Goal: Task Accomplishment & Management: Use online tool/utility

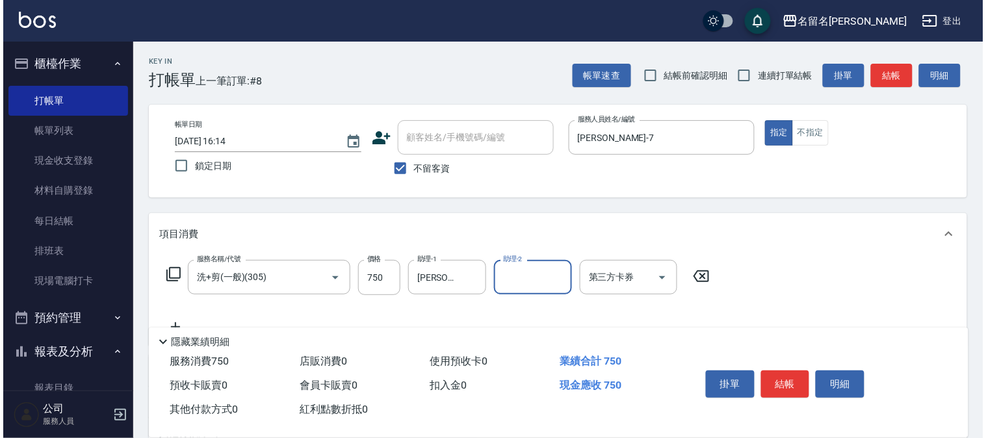
scroll to position [33, 0]
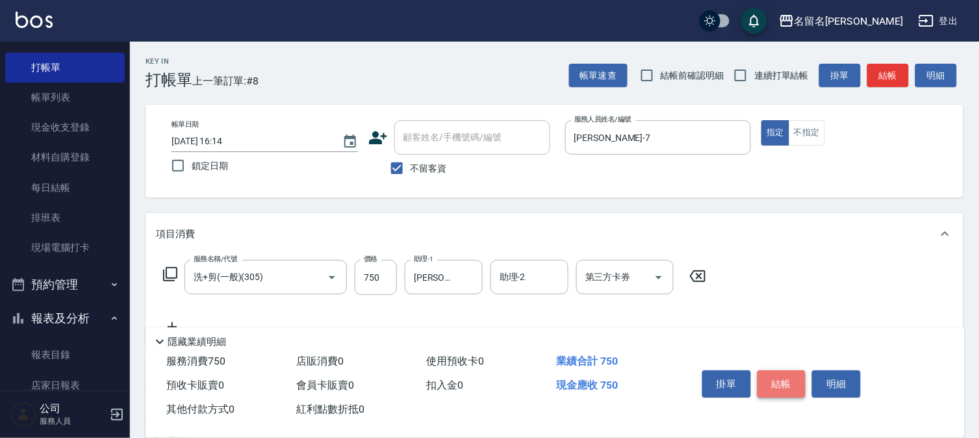
click at [780, 377] on button "結帳" at bounding box center [782, 383] width 49 height 27
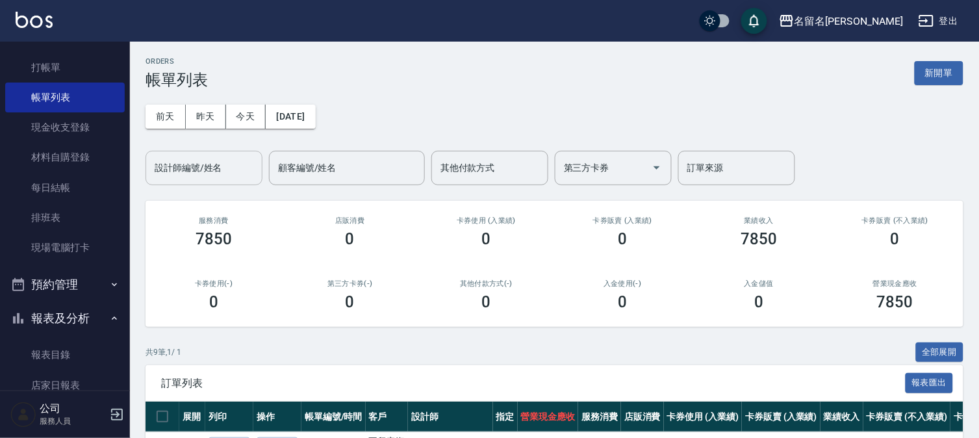
click at [206, 162] on input "設計師編號/姓名" at bounding box center [203, 168] width 105 height 23
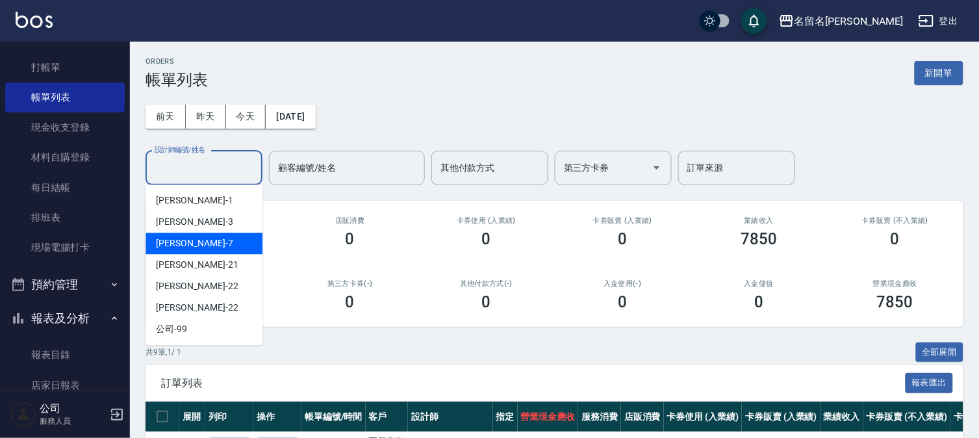
click at [218, 241] on div "[PERSON_NAME]-7" at bounding box center [204, 243] width 117 height 21
type input "[PERSON_NAME]-7"
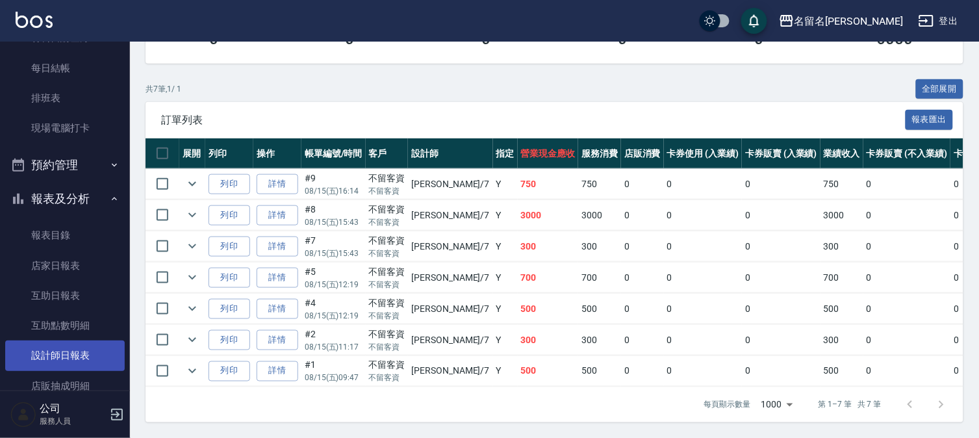
scroll to position [249, 0]
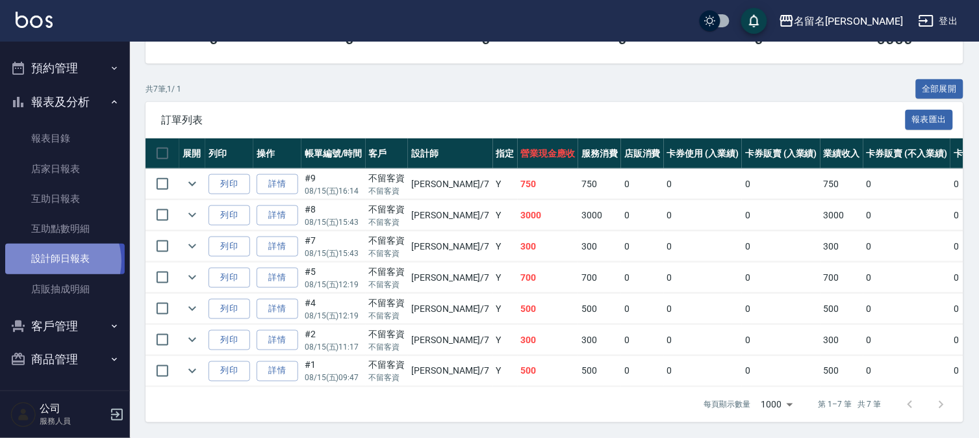
click at [57, 261] on link "設計師日報表" at bounding box center [65, 259] width 120 height 30
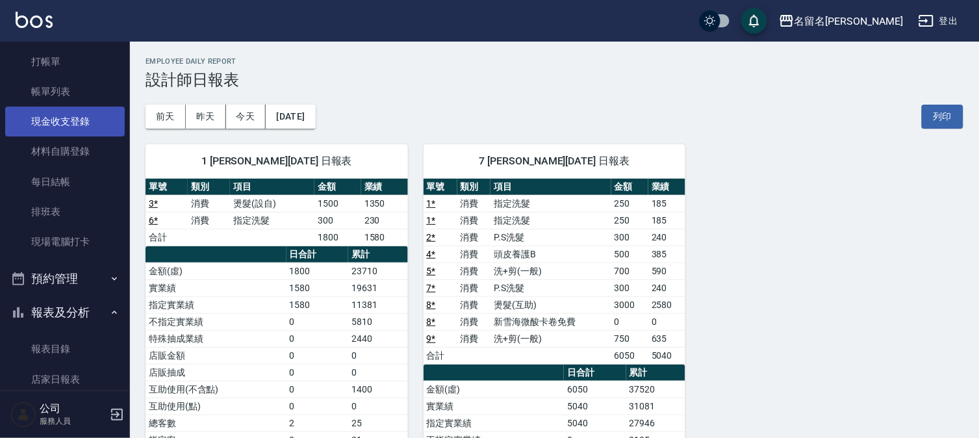
scroll to position [33, 0]
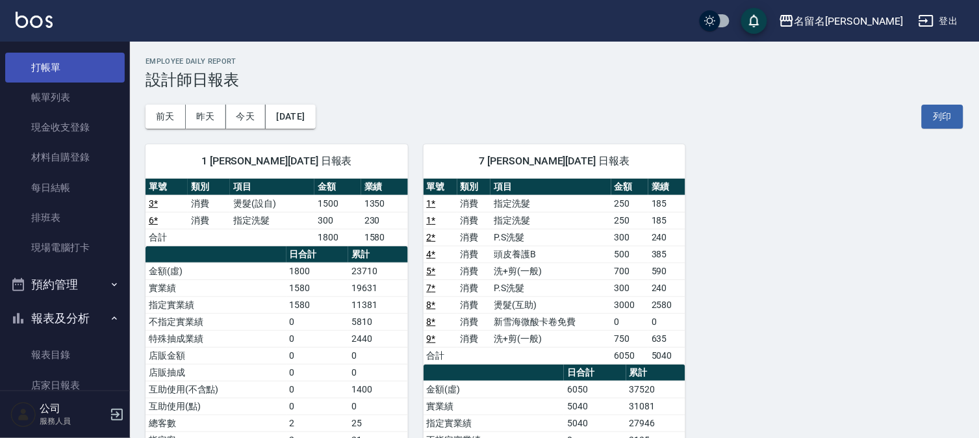
click at [78, 68] on link "打帳單" at bounding box center [65, 68] width 120 height 30
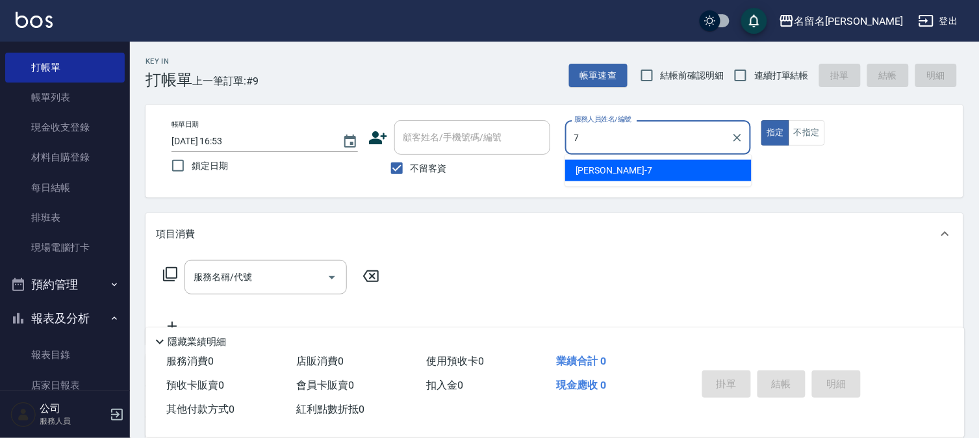
type input "[PERSON_NAME]-7"
type button "true"
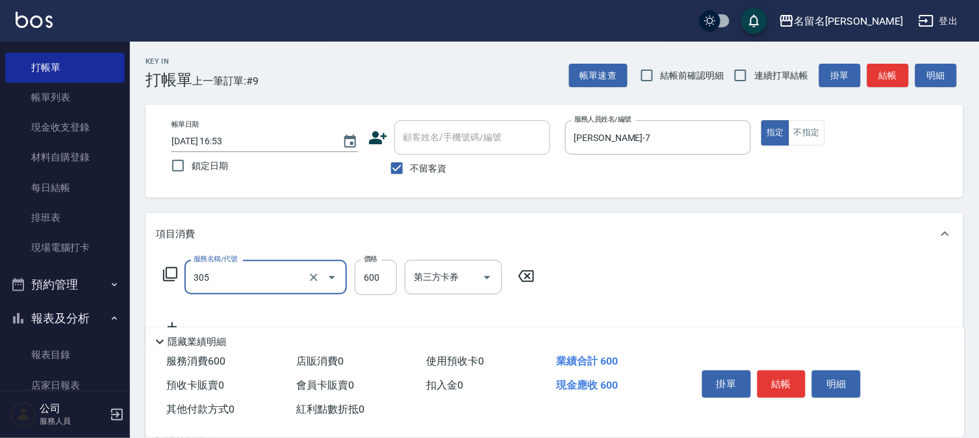
type input "洗+剪(一般)(305)"
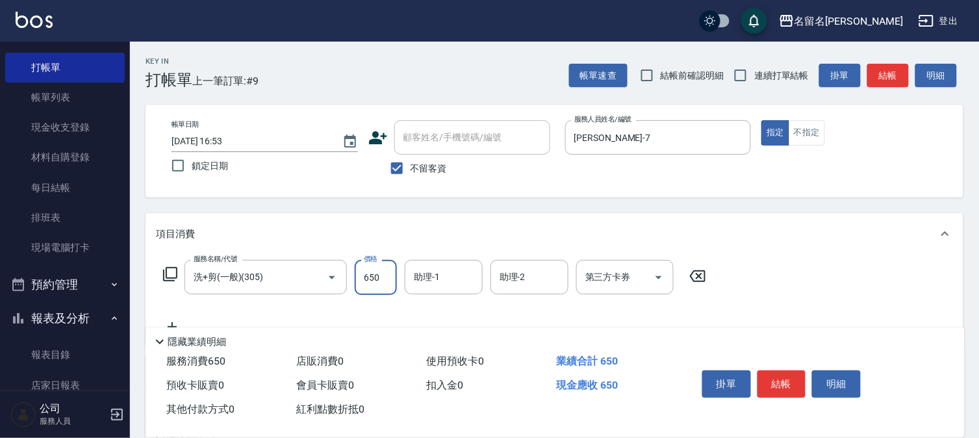
type input "650"
type input "[PERSON_NAME]-7"
click at [795, 374] on button "結帳" at bounding box center [782, 383] width 49 height 27
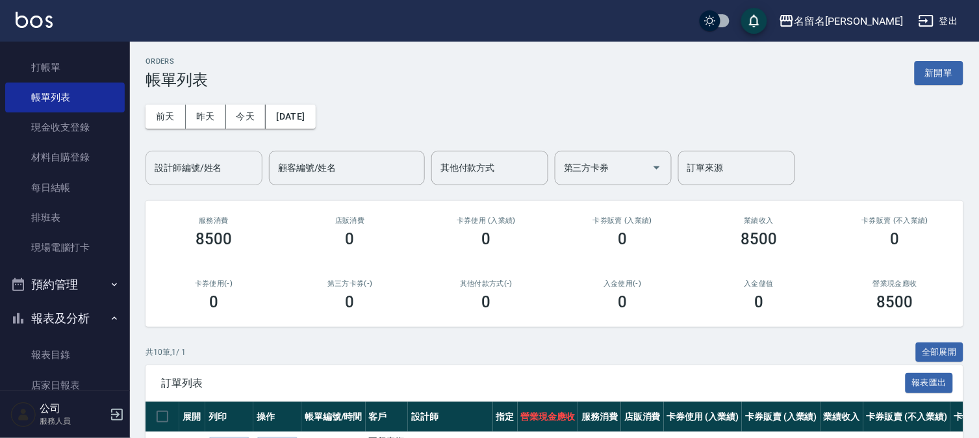
click at [189, 168] on input "設計師編號/姓名" at bounding box center [203, 168] width 105 height 23
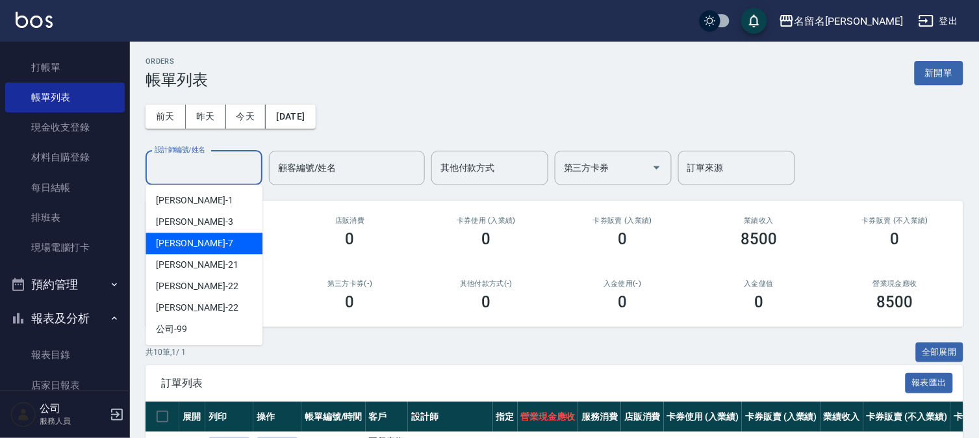
click at [253, 237] on div "[PERSON_NAME]-7" at bounding box center [204, 243] width 117 height 21
type input "[PERSON_NAME]-7"
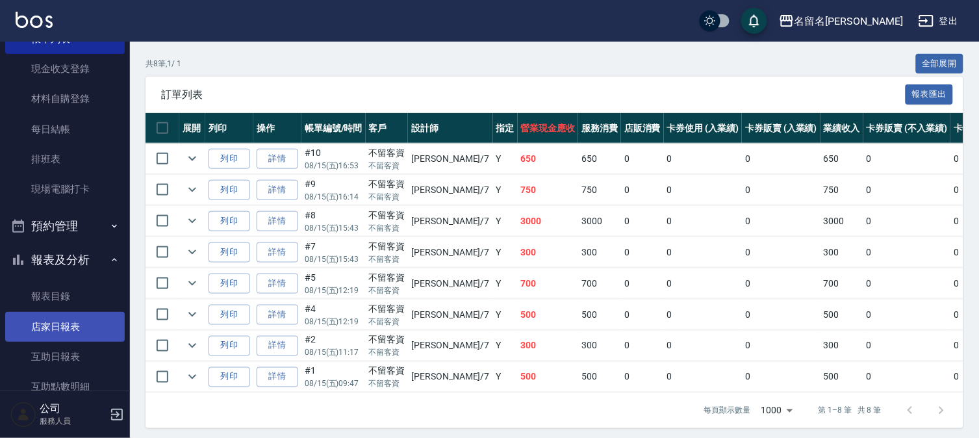
scroll to position [177, 0]
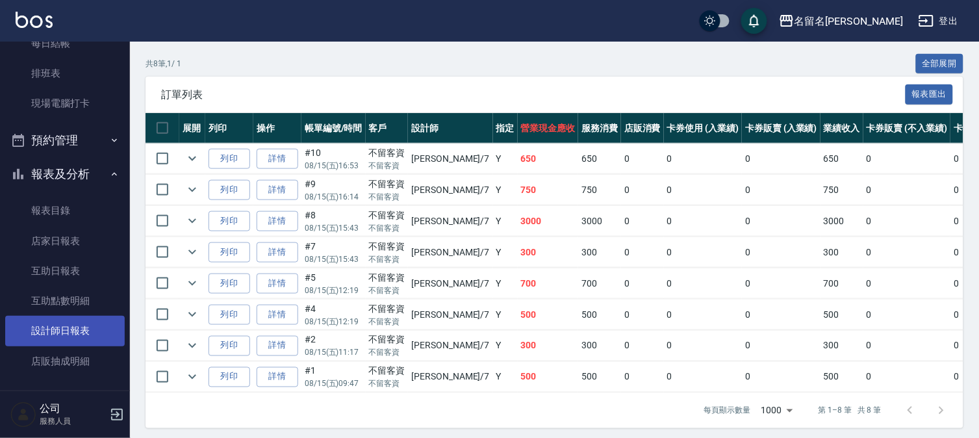
click at [76, 325] on link "設計師日報表" at bounding box center [65, 331] width 120 height 30
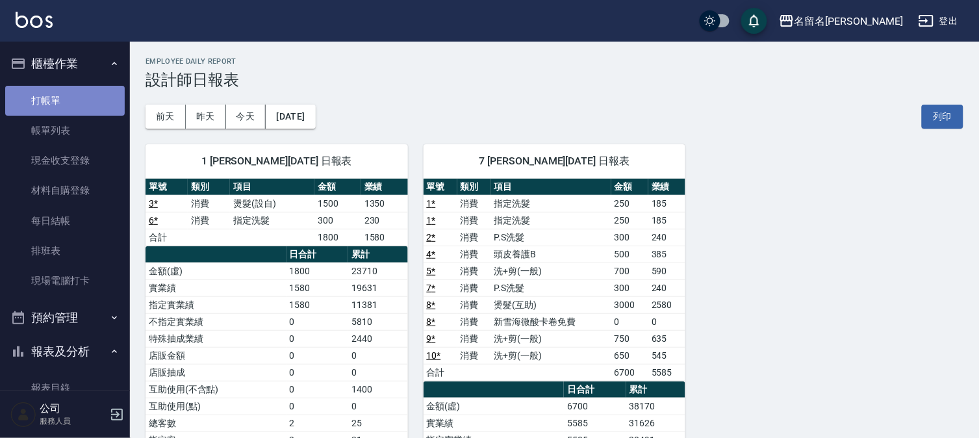
click at [72, 106] on link "打帳單" at bounding box center [65, 101] width 120 height 30
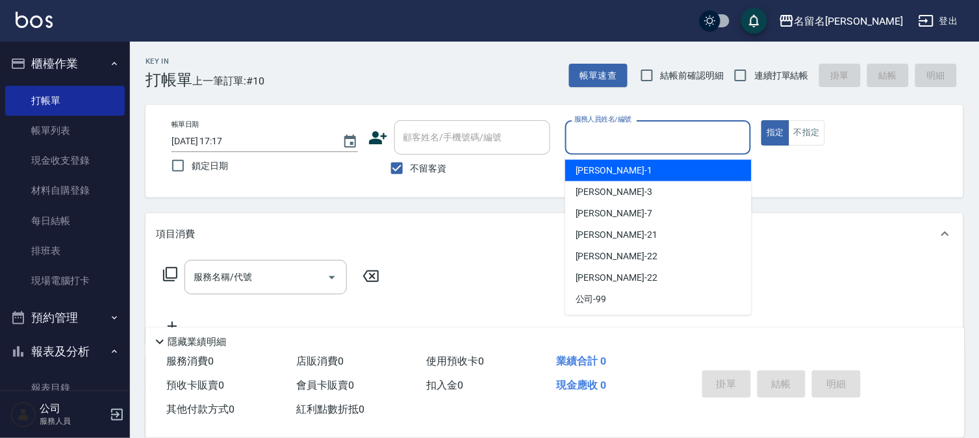
click at [652, 142] on input "服務人員姓名/編號" at bounding box center [658, 137] width 175 height 23
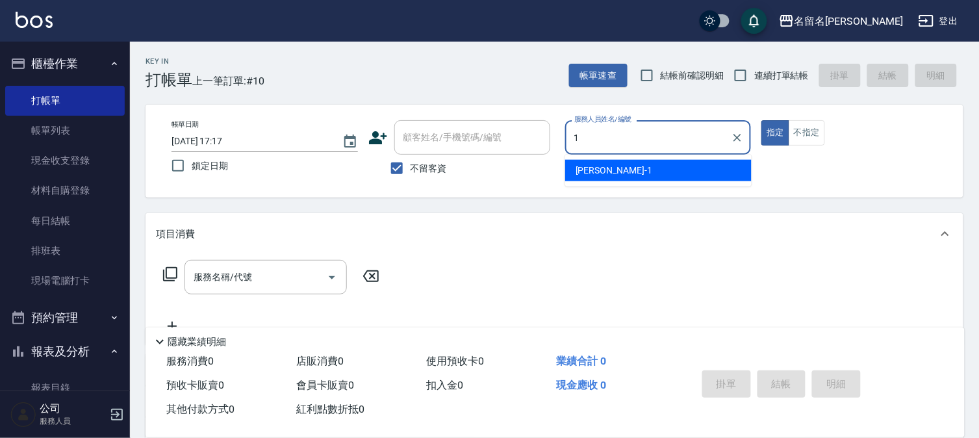
type input "[PERSON_NAME]-1"
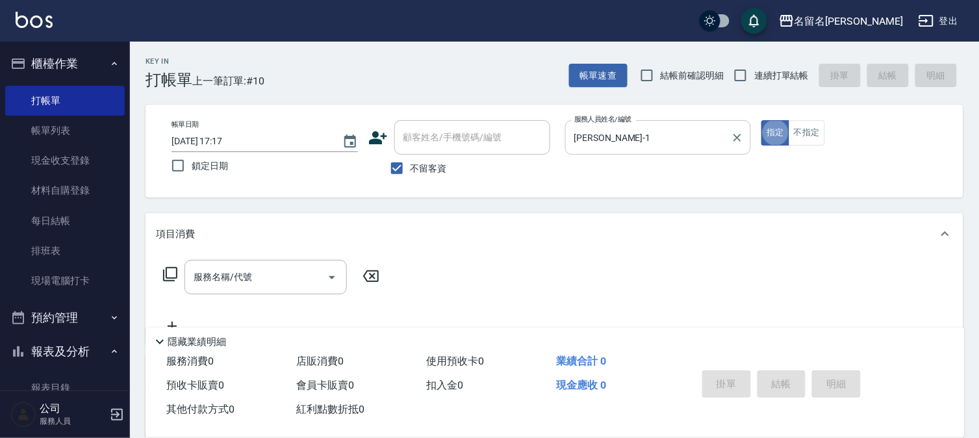
type button "true"
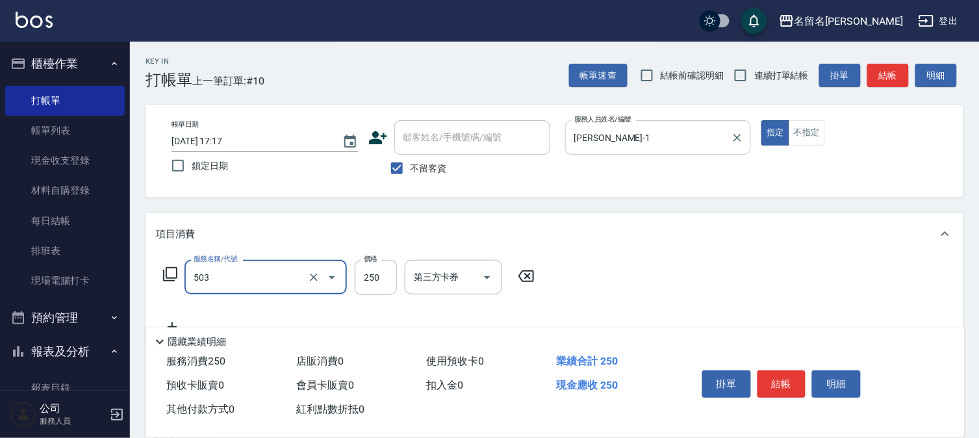
type input "指定洗髮(503)"
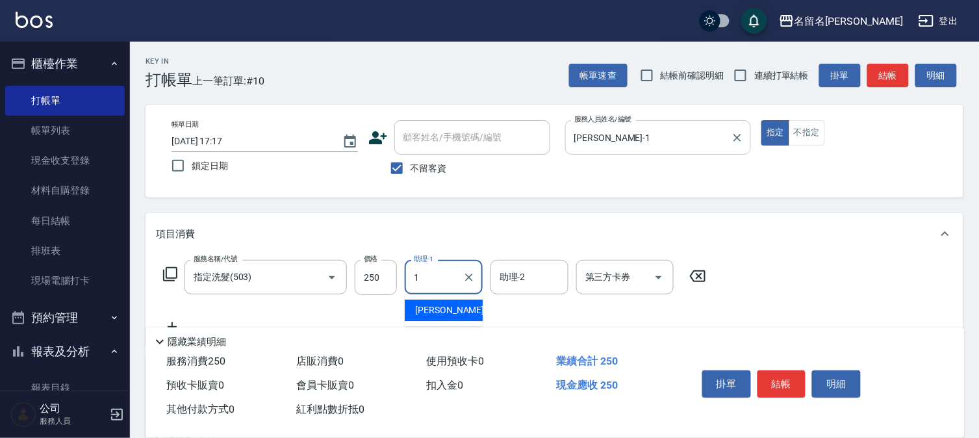
type input "[PERSON_NAME]-1"
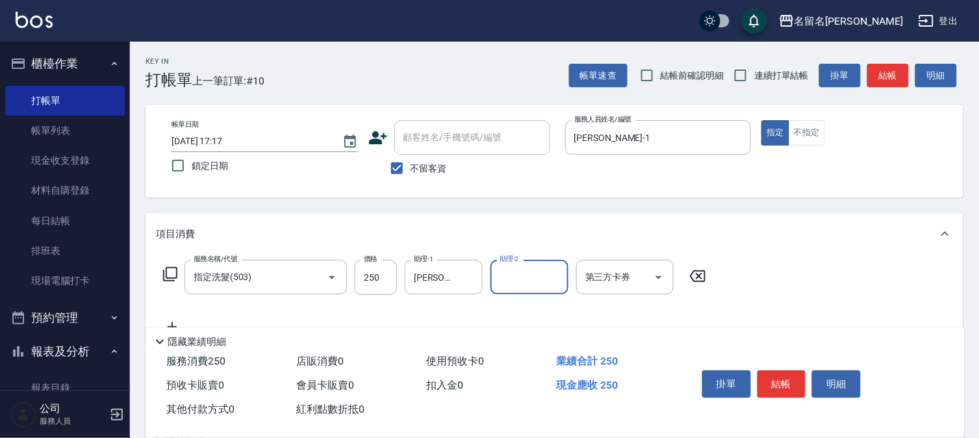
click at [794, 377] on button "結帳" at bounding box center [782, 383] width 49 height 27
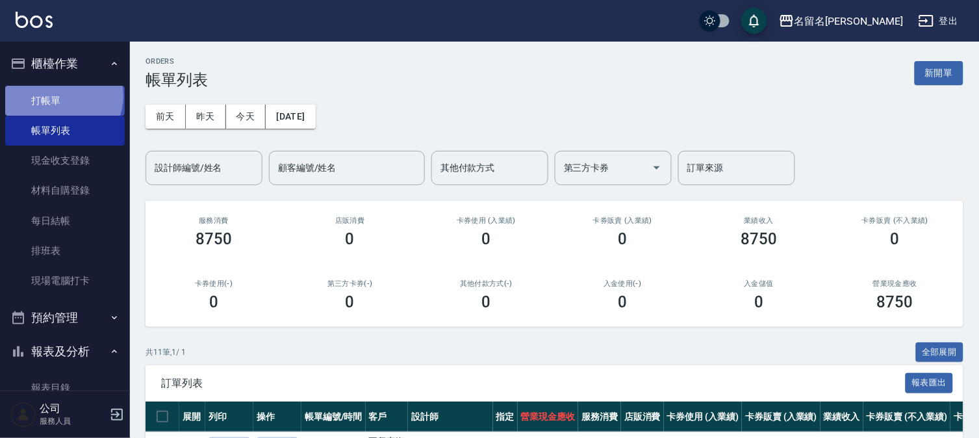
click at [62, 96] on link "打帳單" at bounding box center [65, 101] width 120 height 30
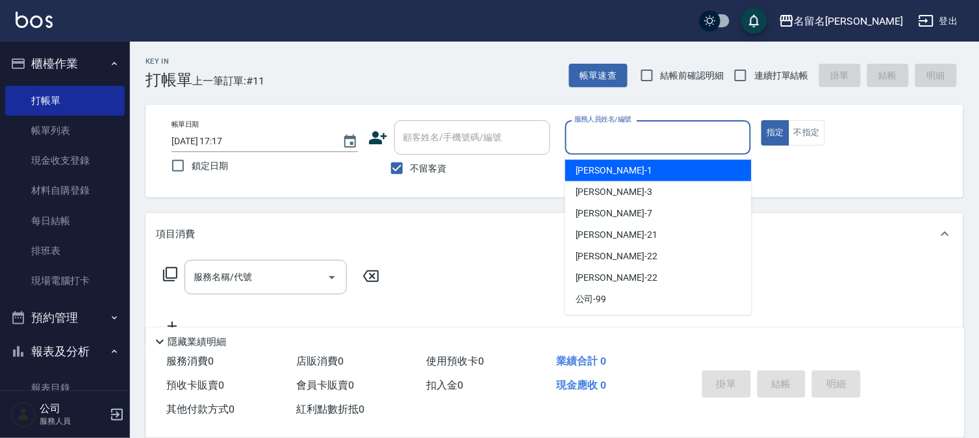
click at [576, 142] on input "服務人員姓名/編號" at bounding box center [658, 137] width 175 height 23
click at [592, 172] on span "[PERSON_NAME]-1" at bounding box center [614, 171] width 77 height 14
type input "[PERSON_NAME]-1"
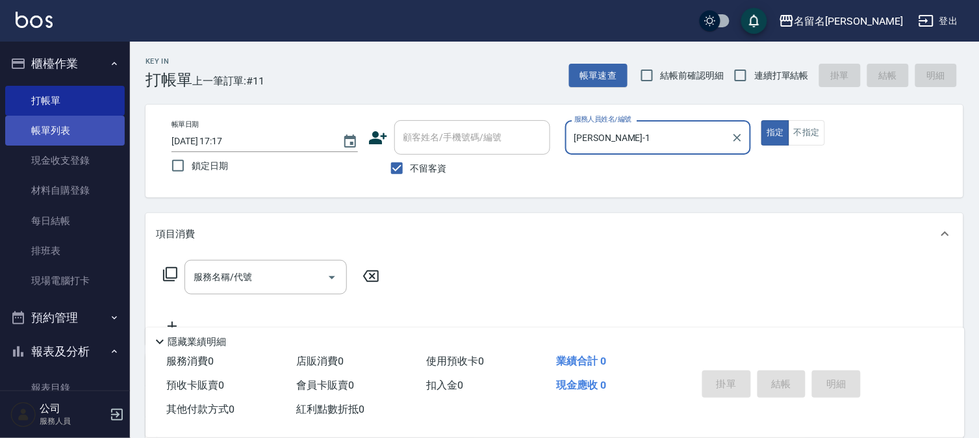
click at [79, 123] on link "帳單列表" at bounding box center [65, 131] width 120 height 30
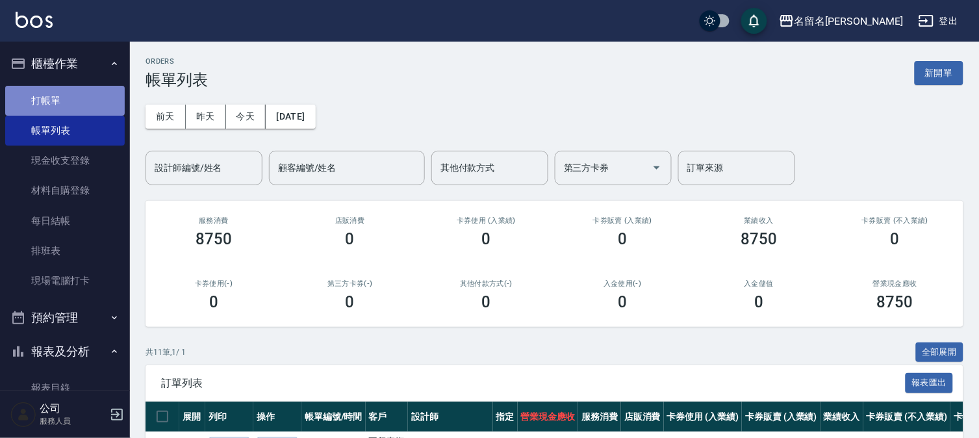
click at [66, 93] on link "打帳單" at bounding box center [65, 101] width 120 height 30
